Goal: Manage account settings

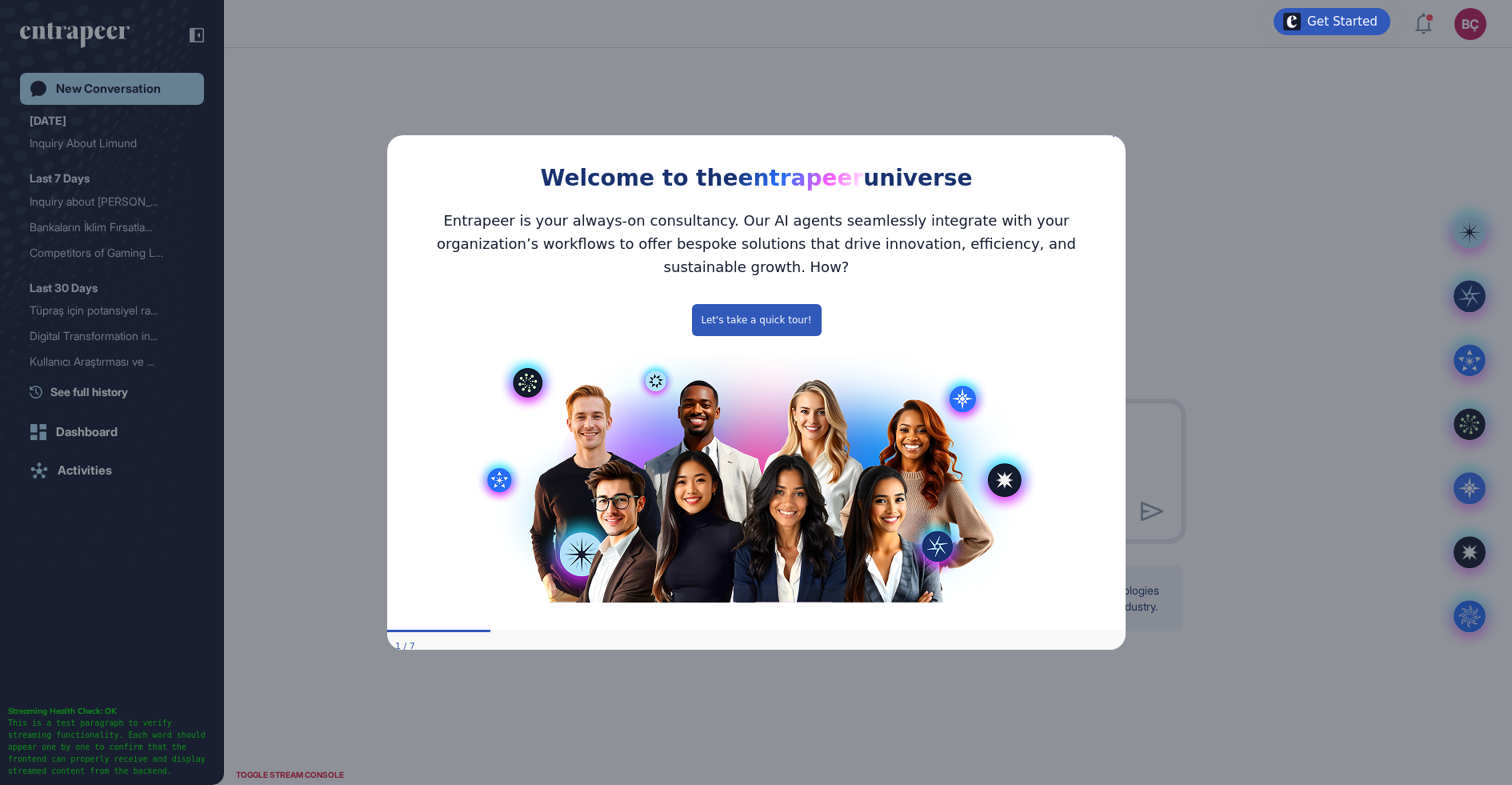
click at [1119, 141] on div "Welcome to the entrapeer universe" at bounding box center [755, 160] width 738 height 72
click at [1115, 137] on icon "Close Preview" at bounding box center [1115, 134] width 7 height 7
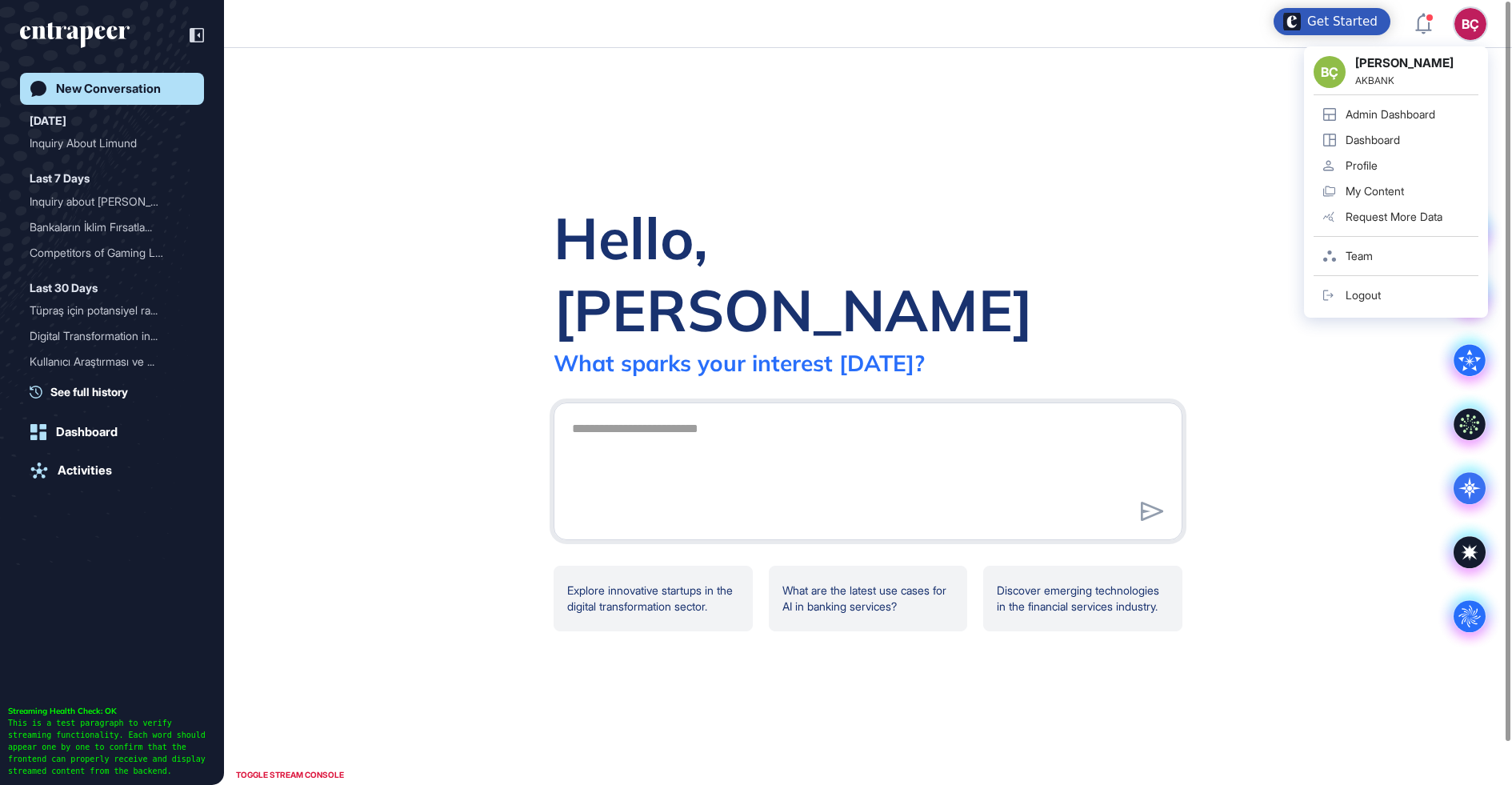
click at [1357, 167] on div "Profile" at bounding box center [1361, 165] width 32 height 12
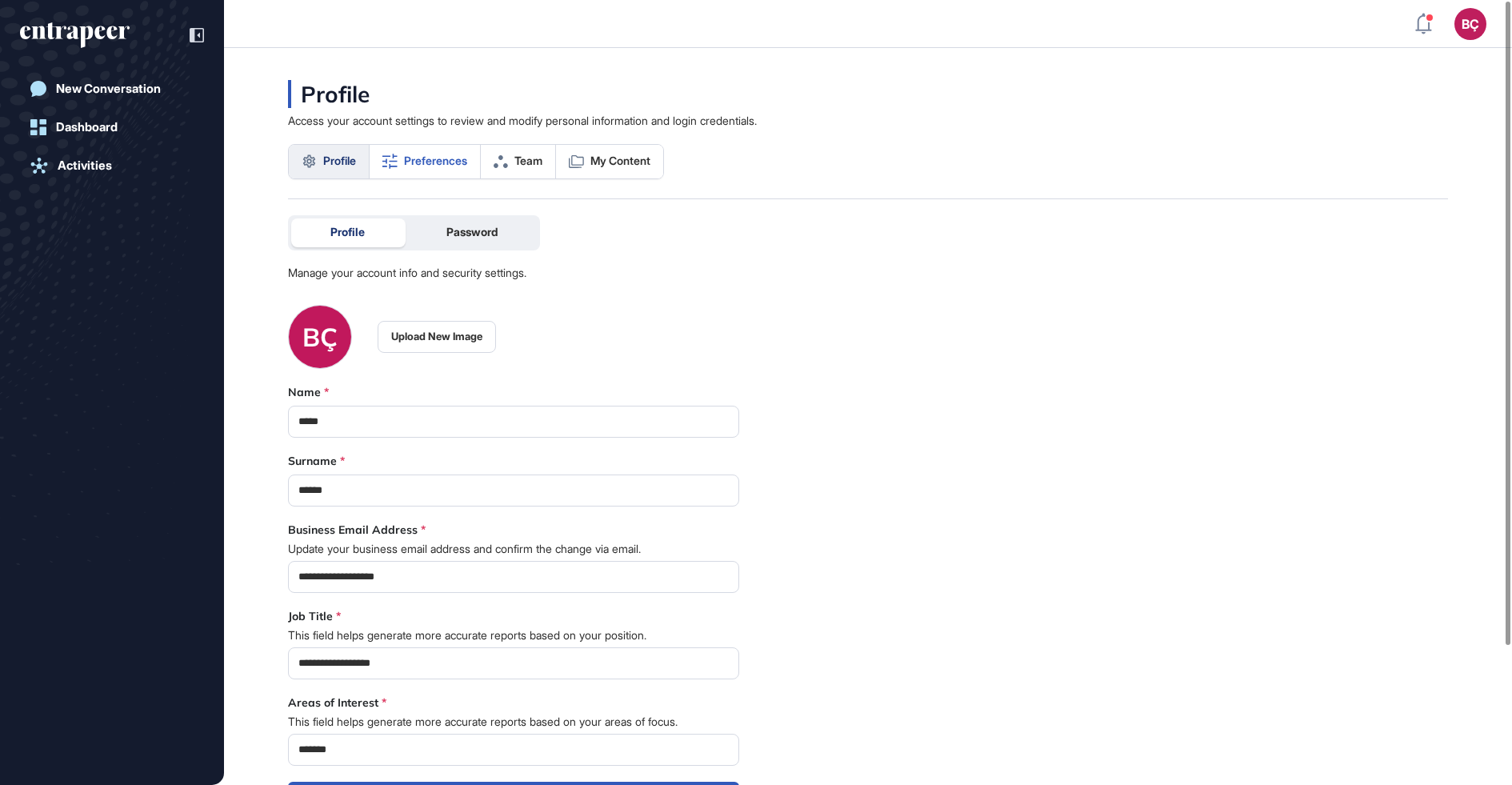
click at [425, 162] on span "Preferences" at bounding box center [436, 161] width 63 height 12
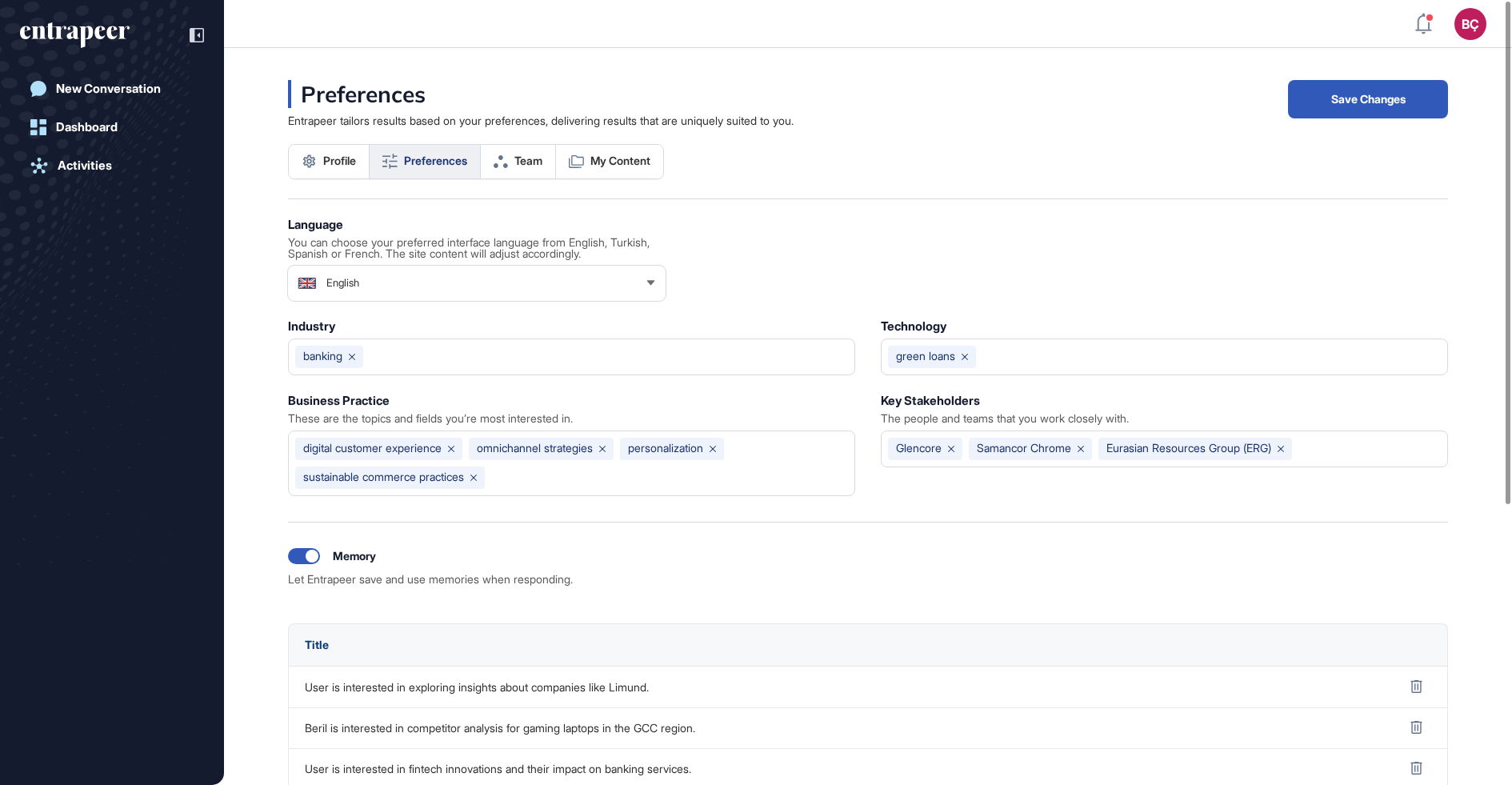
click at [393, 268] on div "English" at bounding box center [477, 283] width 378 height 32
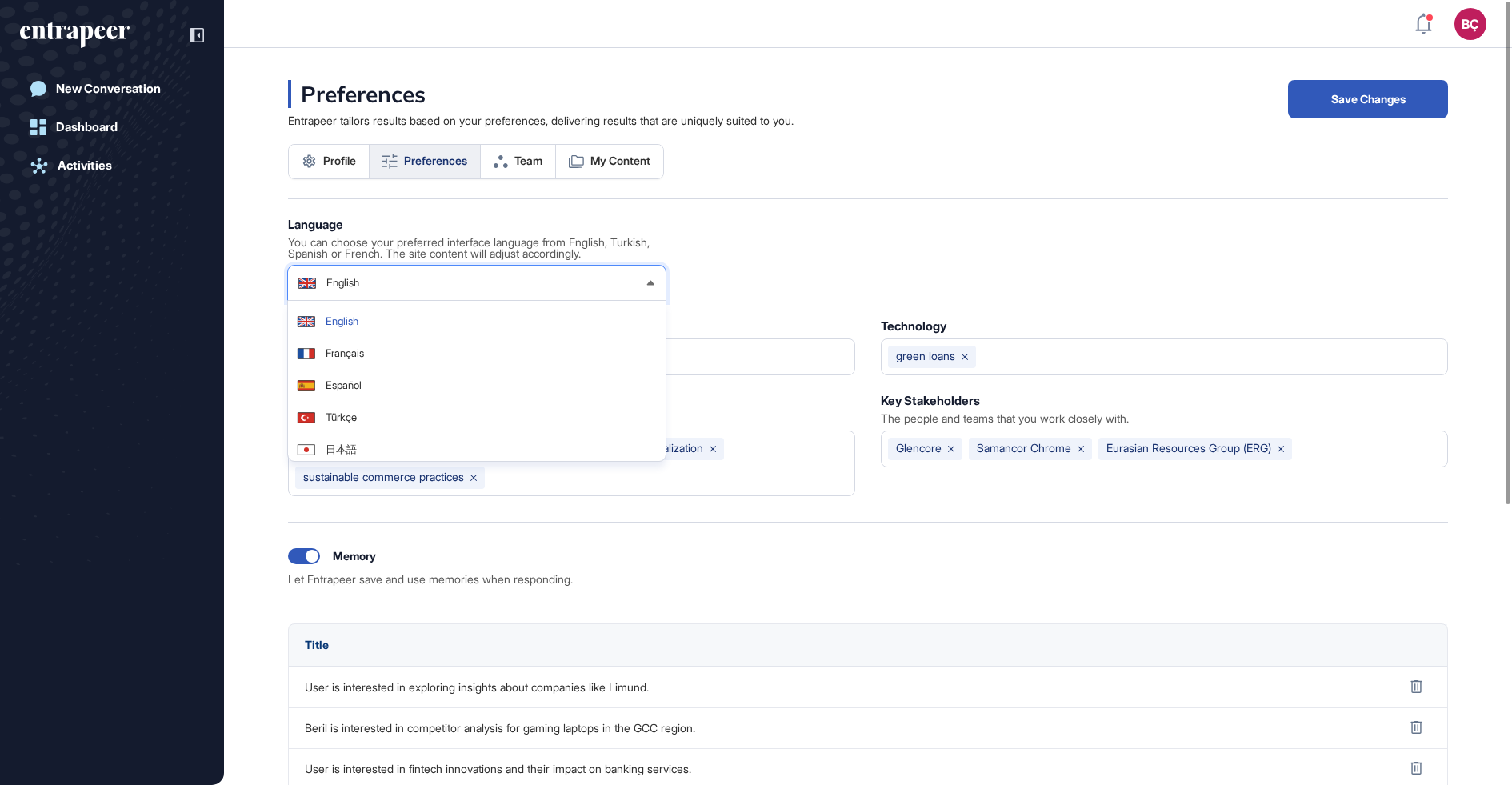
click at [343, 233] on div "Language You can choose your preferred interface language from English, Turkish…" at bounding box center [477, 259] width 378 height 82
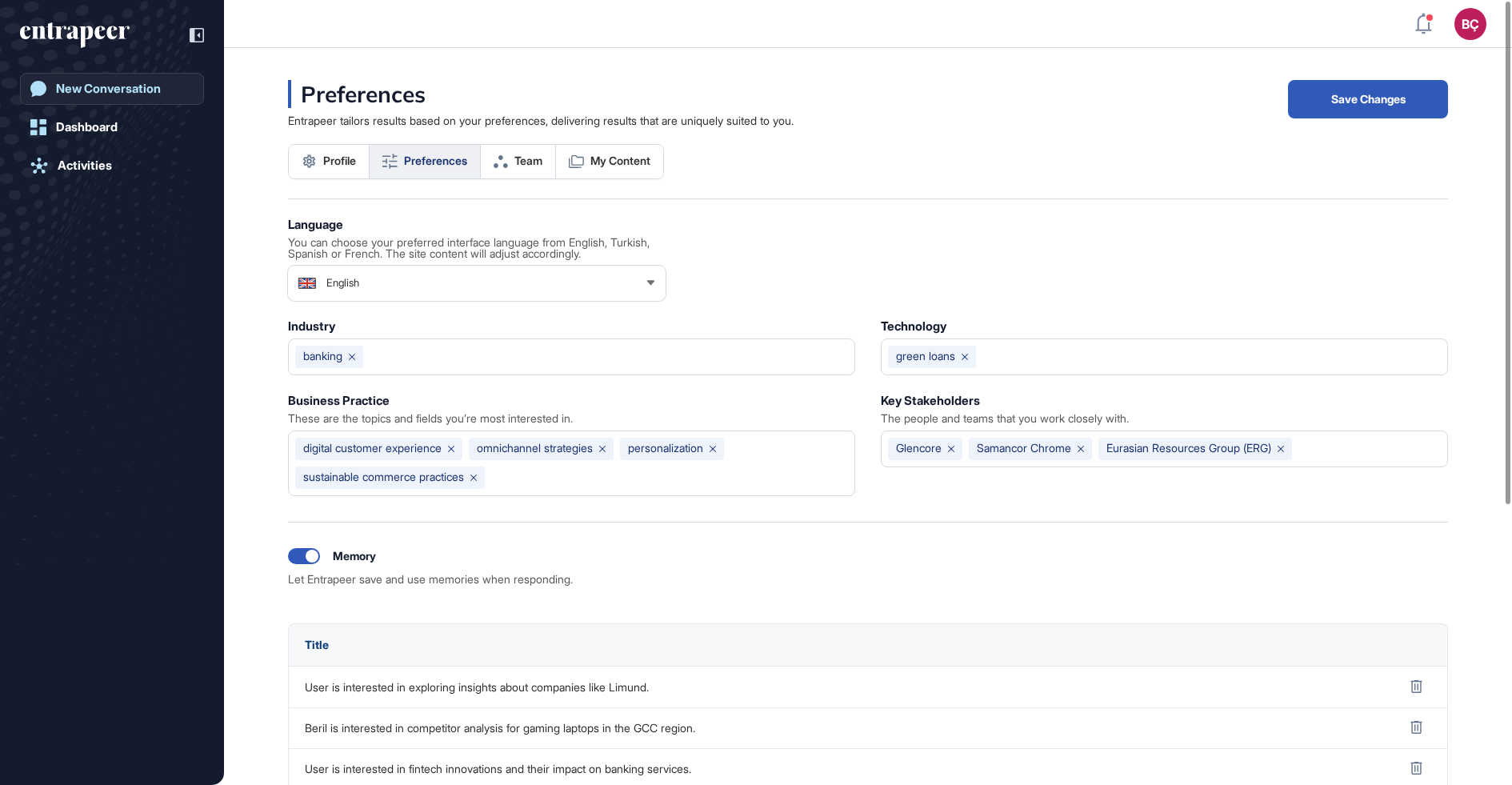
click at [119, 79] on link "New Conversation" at bounding box center [112, 88] width 184 height 32
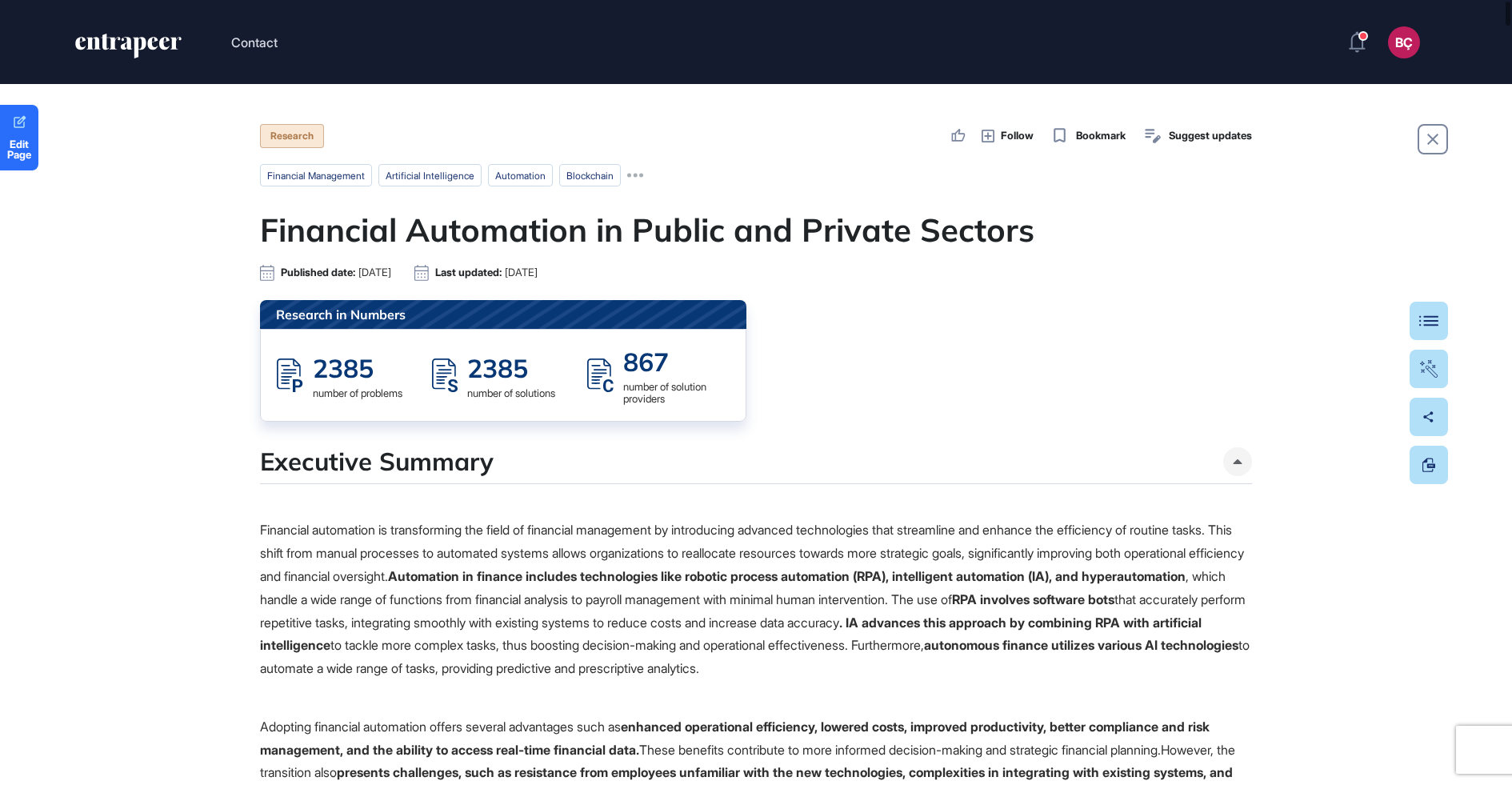
scroll to position [1, 1]
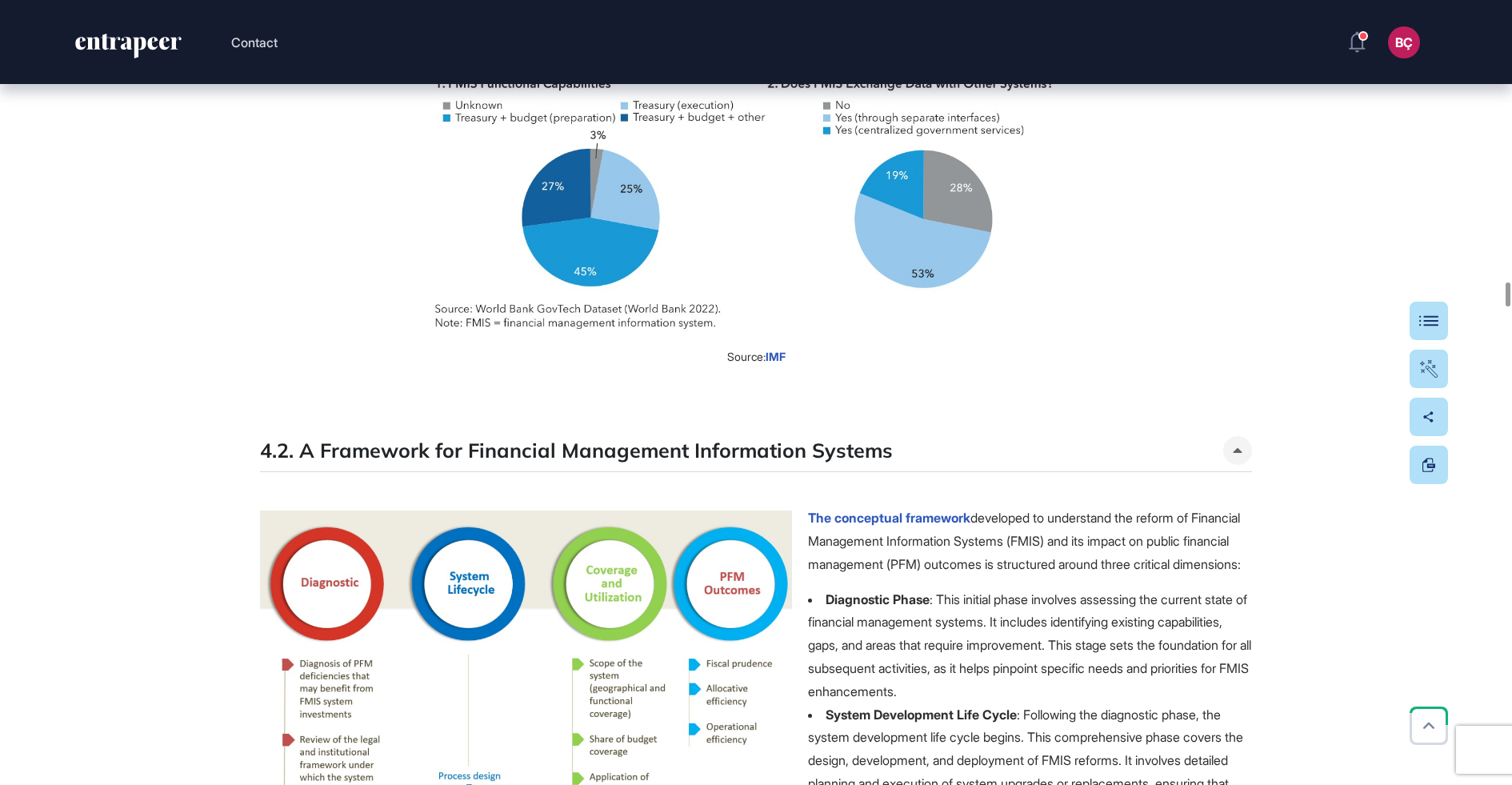
scroll to position [16885, 0]
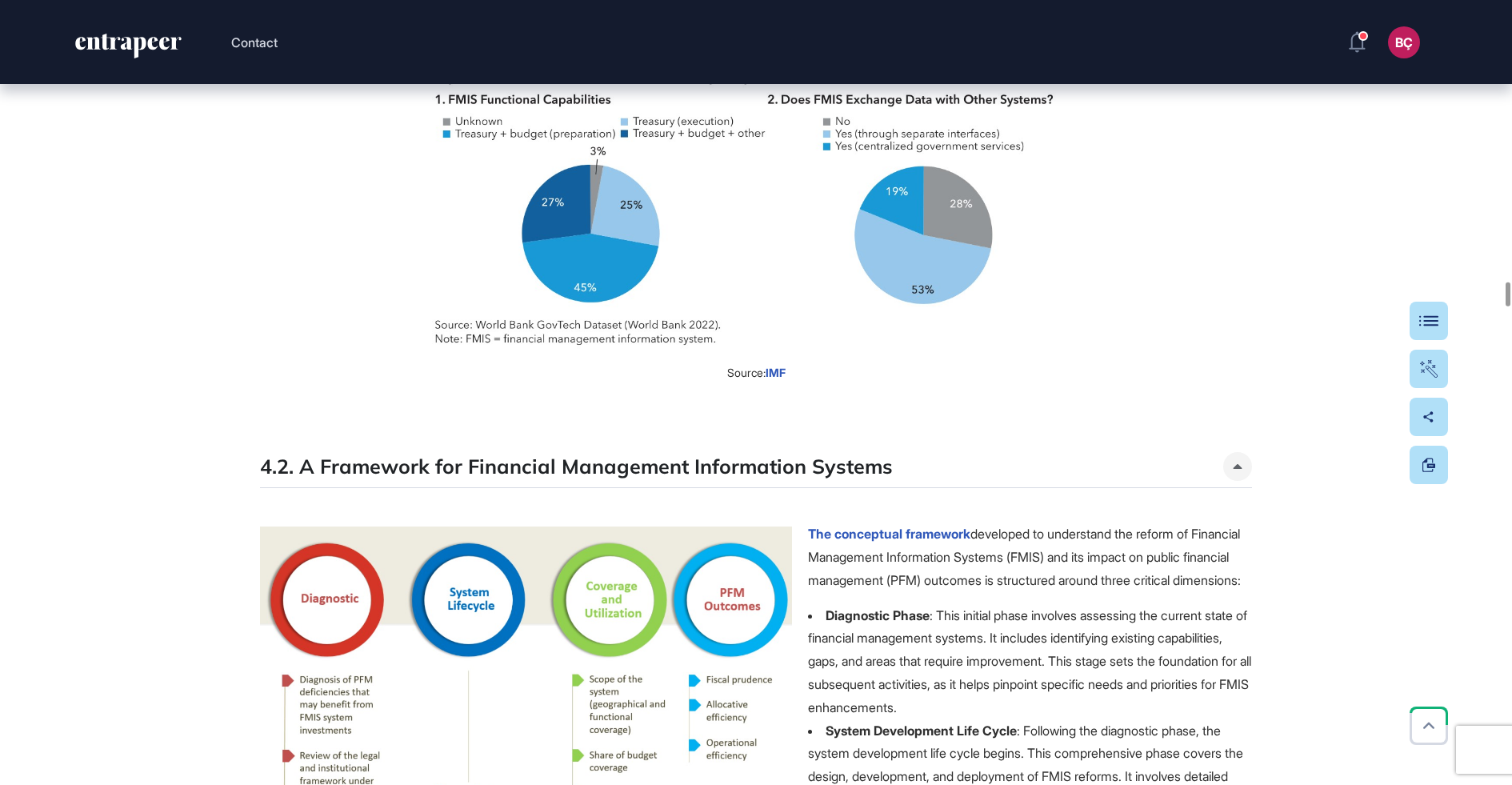
click at [705, 357] on img at bounding box center [756, 47] width 706 height 620
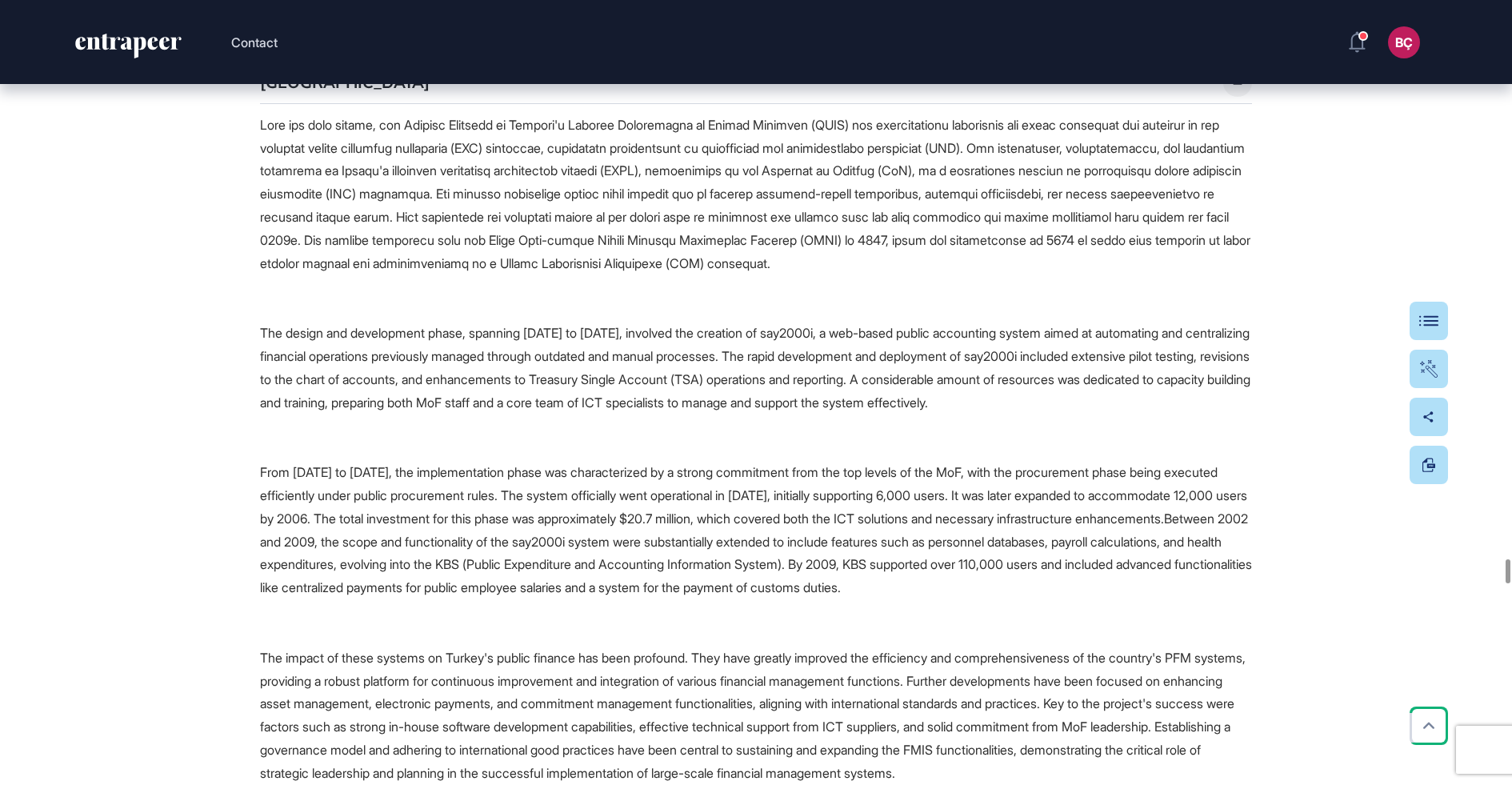
scroll to position [33533, 0]
